Goal: Task Accomplishment & Management: Manage account settings

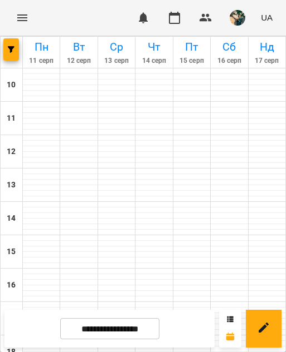
scroll to position [200, 0]
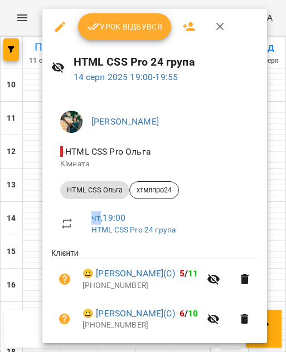
click at [137, 31] on span "Урок відбувся" at bounding box center [125, 26] width 76 height 13
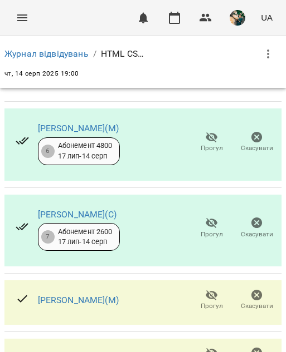
scroll to position [167, 0]
click at [205, 349] on icon "button" at bounding box center [211, 354] width 12 height 11
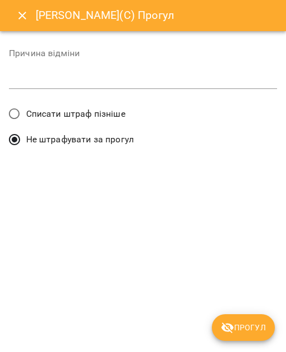
click at [51, 110] on span "Списати штраф пізніше" at bounding box center [75, 113] width 99 height 13
click at [249, 325] on span "Прогул" at bounding box center [242, 327] width 45 height 13
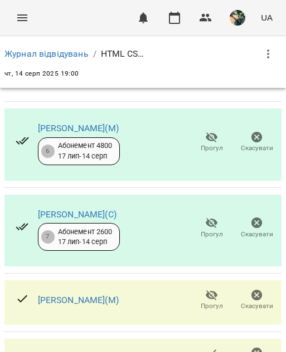
scroll to position [104, 0]
click at [42, 55] on link "Журнал відвідувань" at bounding box center [46, 53] width 84 height 11
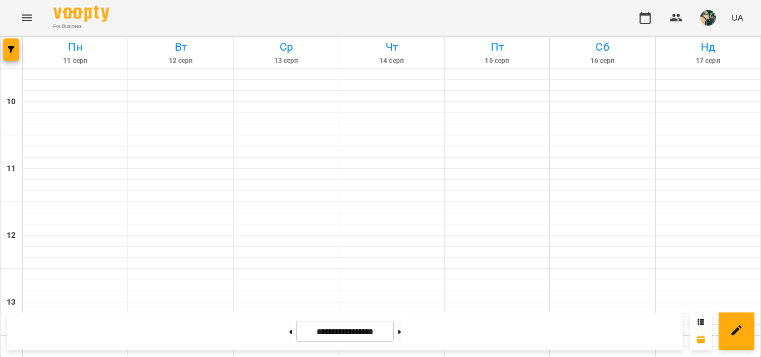
scroll to position [607, 0]
